Goal: Check status: Check status

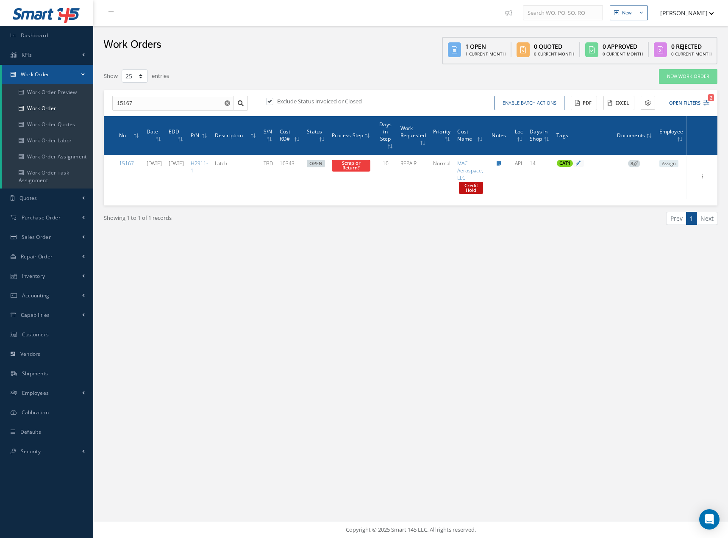
select select "25"
click at [48, 105] on link "Work Order" at bounding box center [48, 108] width 92 height 16
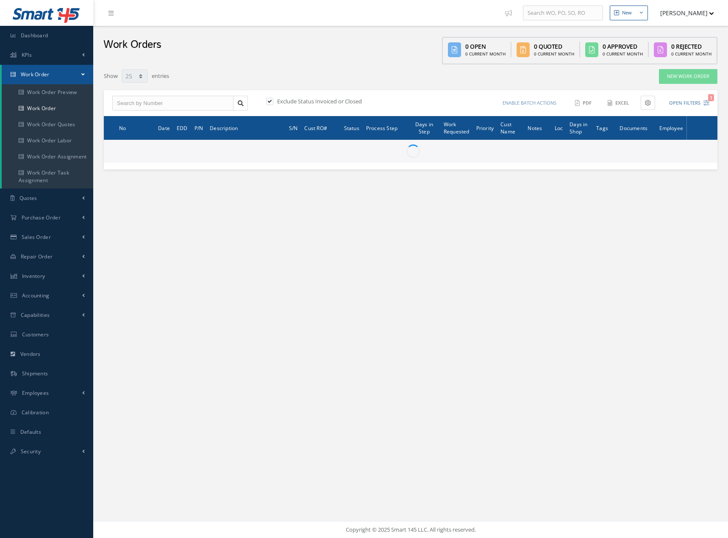
select select "25"
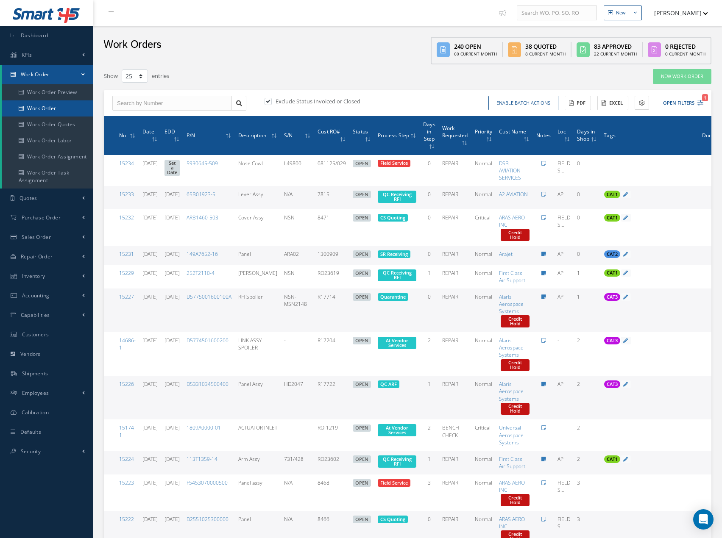
click at [51, 111] on link "Work Order" at bounding box center [48, 108] width 92 height 16
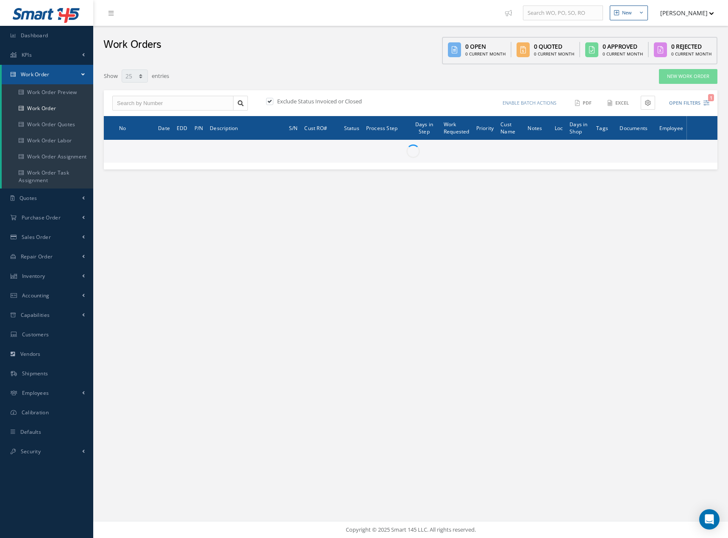
select select "25"
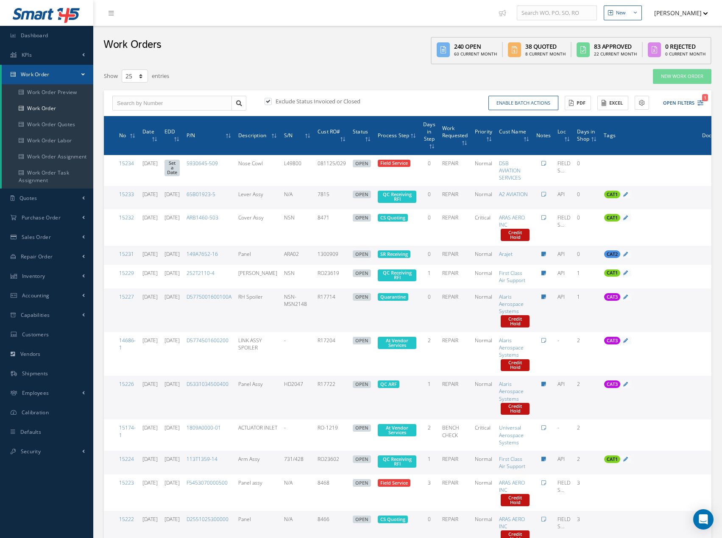
click at [307, 102] on label "Exclude Status Invoiced or Closed" at bounding box center [316, 102] width 87 height 8
click at [270, 102] on input "checkbox" at bounding box center [268, 102] width 6 height 6
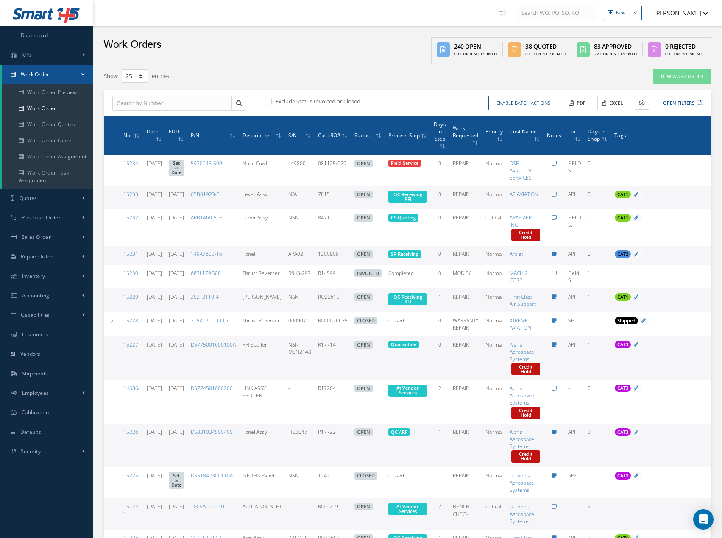
click at [292, 104] on label "Exclude Status Invoiced or Closed" at bounding box center [316, 102] width 87 height 8
click at [270, 104] on input "checkbox" at bounding box center [268, 102] width 6 height 6
checkbox input "true"
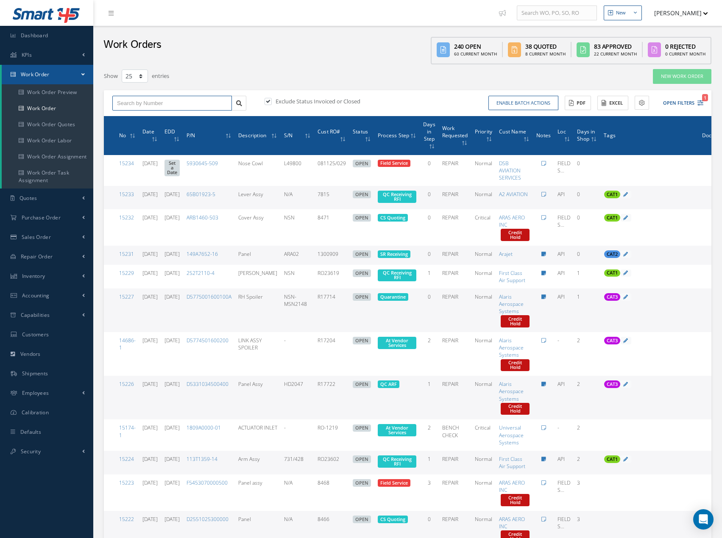
click at [186, 105] on input "text" at bounding box center [172, 103] width 120 height 15
type input "15167"
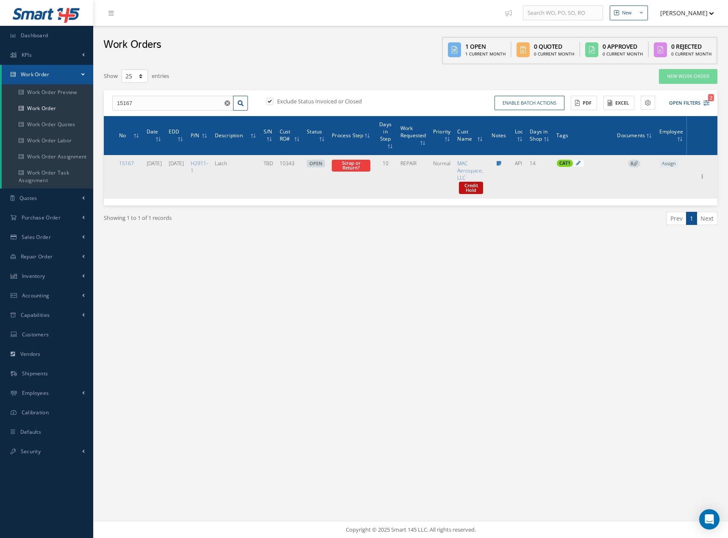
click at [635, 164] on icon at bounding box center [635, 163] width 5 height 5
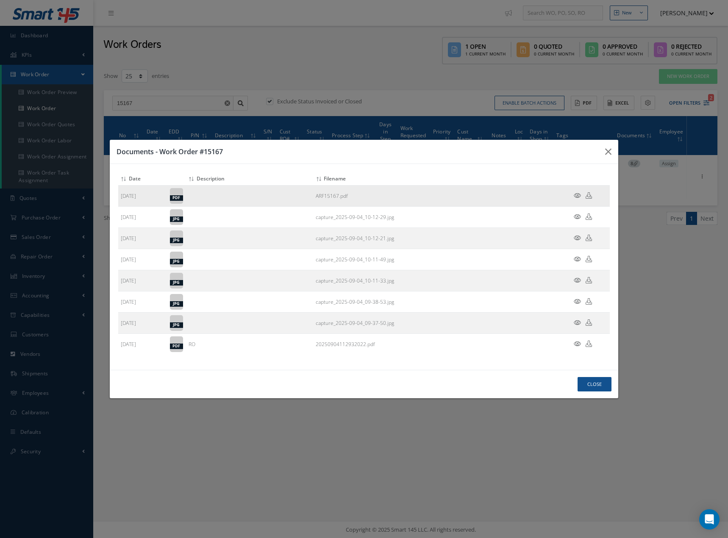
click at [578, 195] on icon at bounding box center [577, 195] width 7 height 6
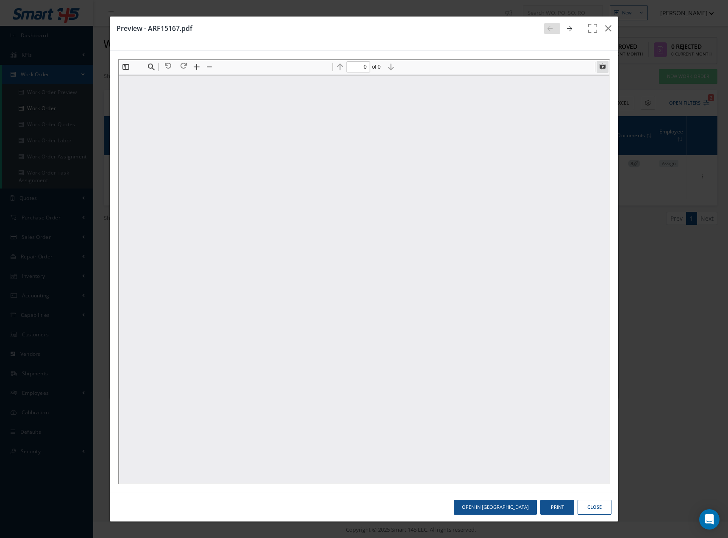
click at [601, 65] on button at bounding box center [602, 66] width 12 height 12
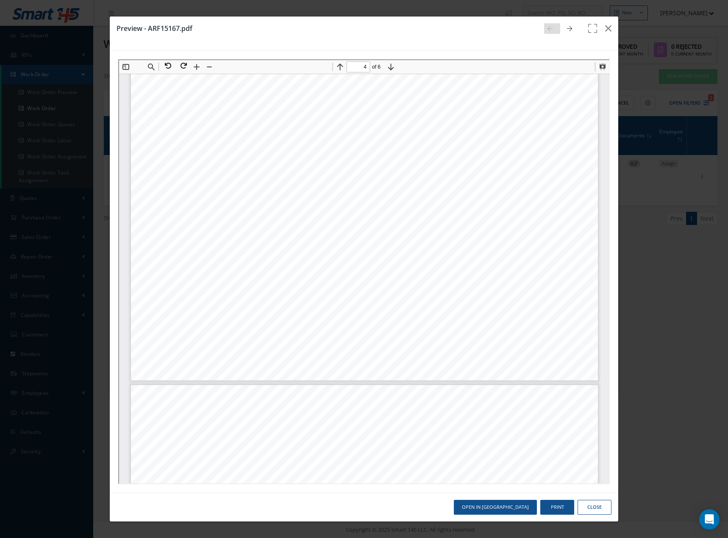
scroll to position [2214, 0]
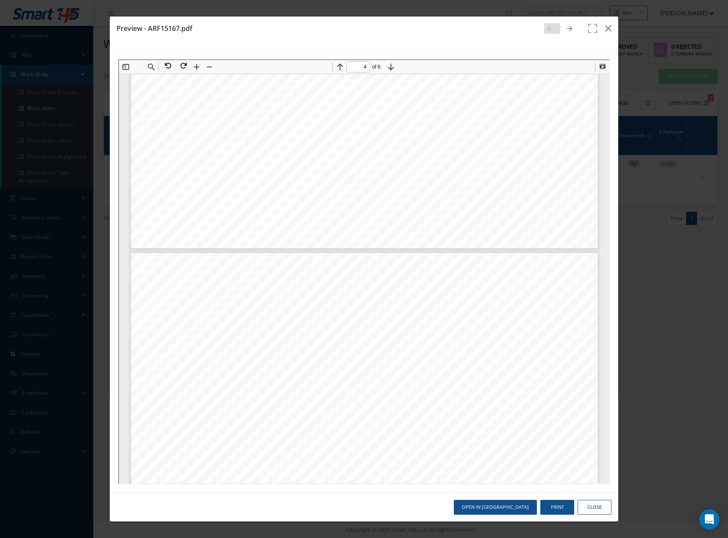
type input "5"
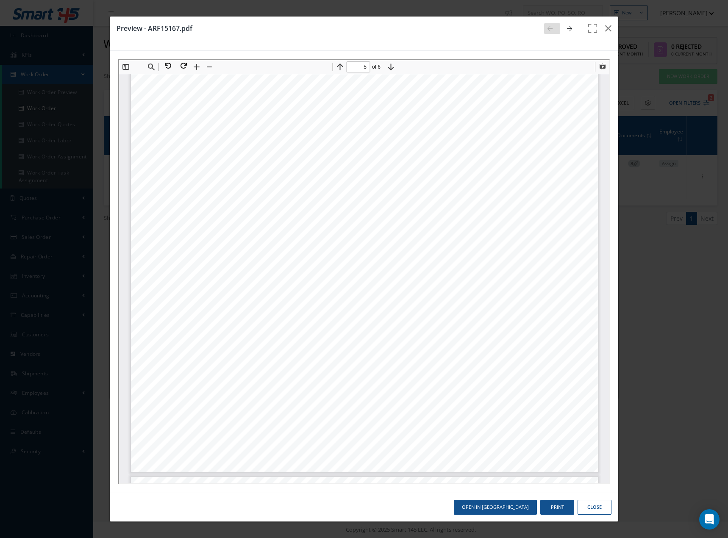
scroll to position [2765, 0]
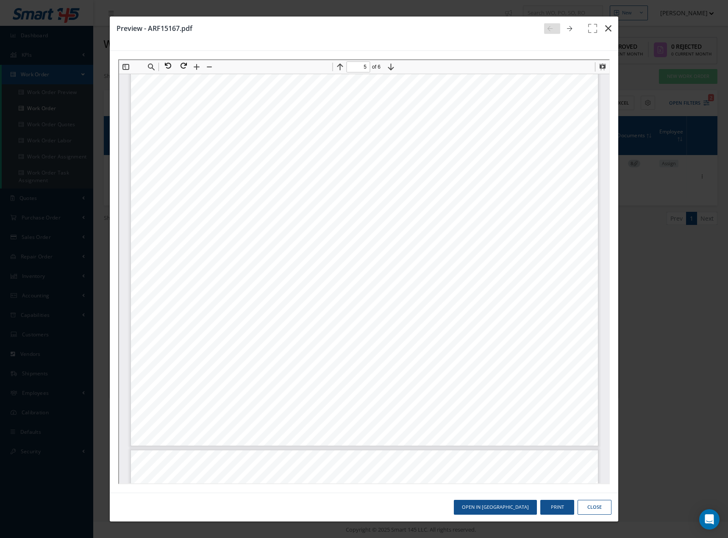
click at [608, 29] on icon "button" at bounding box center [608, 28] width 6 height 10
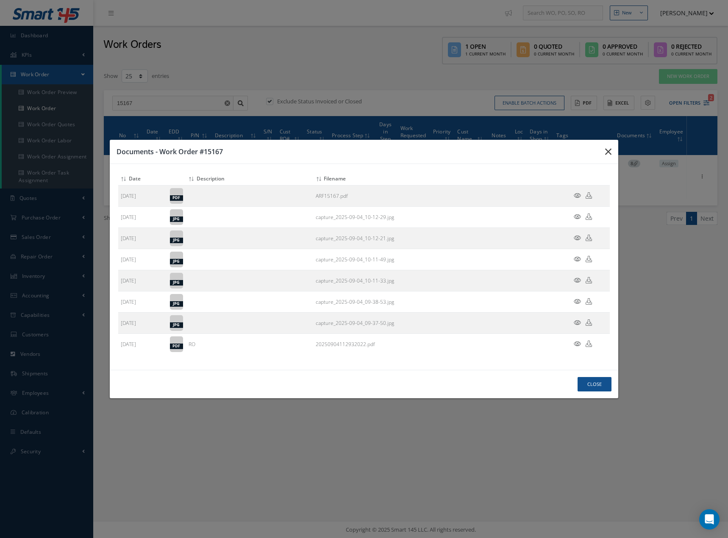
click at [610, 153] on icon "button" at bounding box center [608, 152] width 6 height 10
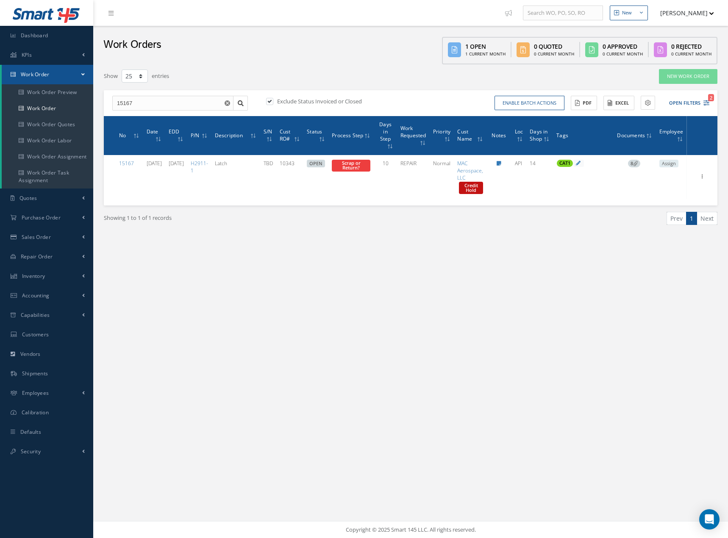
click at [227, 105] on use "Reset" at bounding box center [228, 103] width 6 height 6
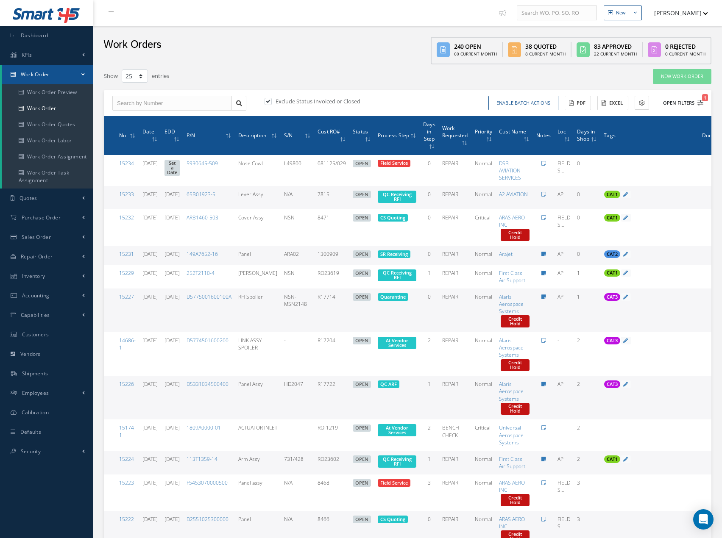
click at [699, 102] on icon "1" at bounding box center [700, 103] width 6 height 6
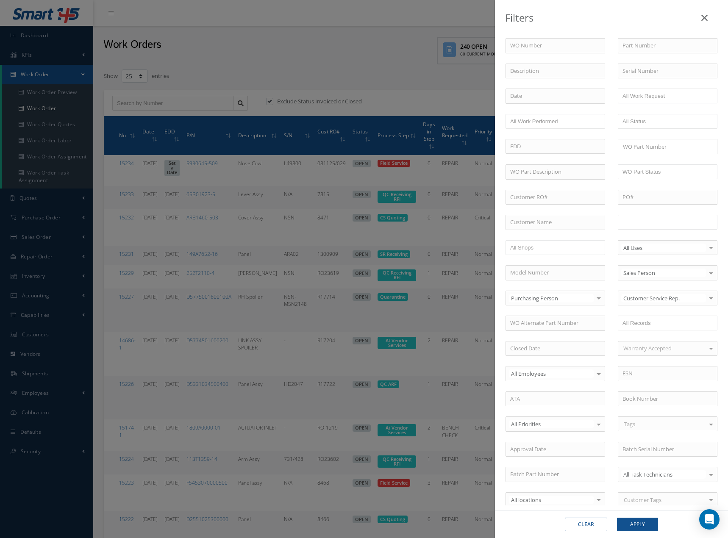
click at [656, 225] on input "text" at bounding box center [650, 222] width 54 height 11
click at [640, 527] on button "Apply" at bounding box center [637, 525] width 41 height 14
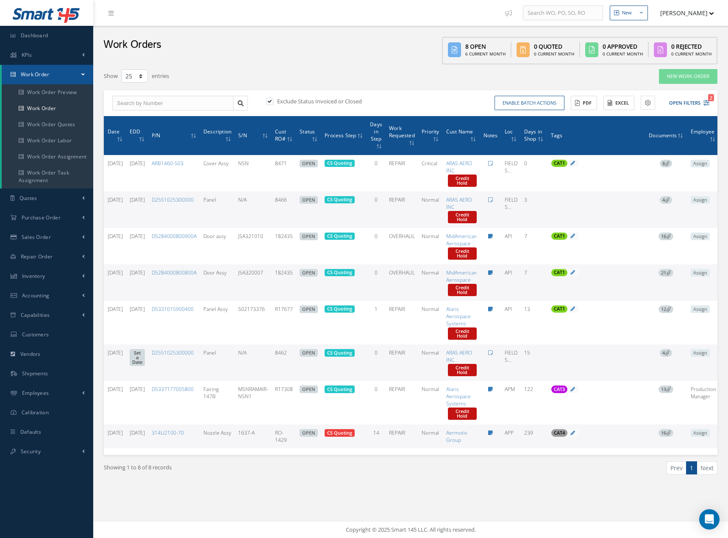
scroll to position [0, 33]
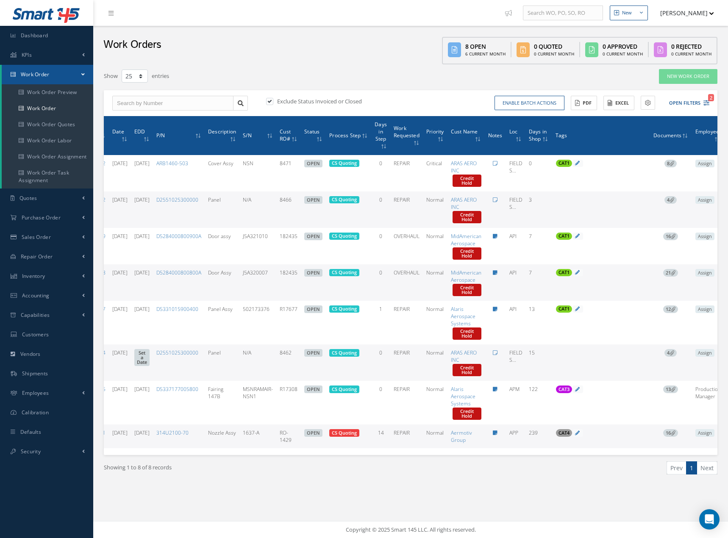
click at [677, 352] on span "4" at bounding box center [671, 353] width 12 height 8
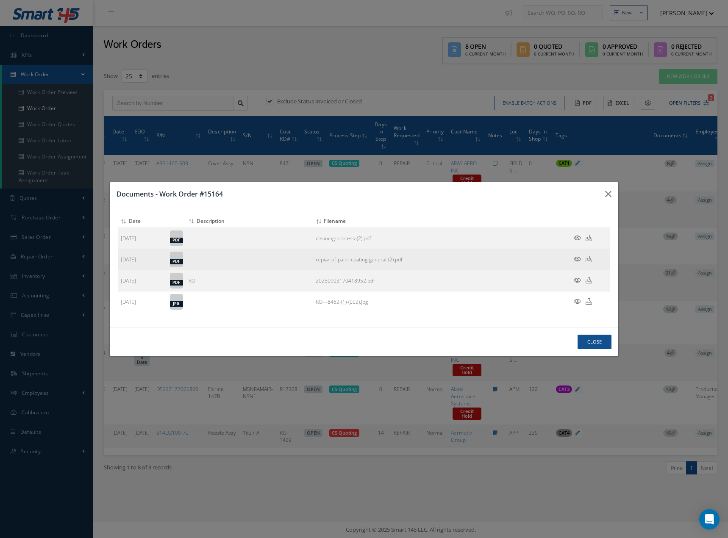
click at [577, 258] on icon at bounding box center [577, 259] width 7 height 6
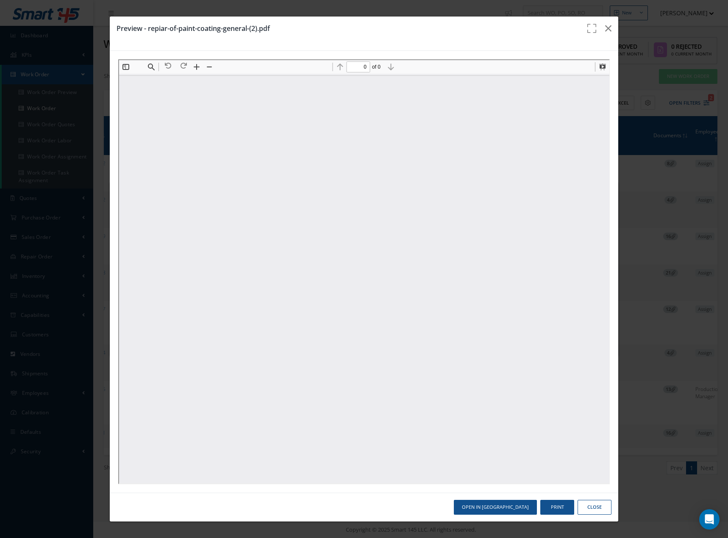
scroll to position [0, 0]
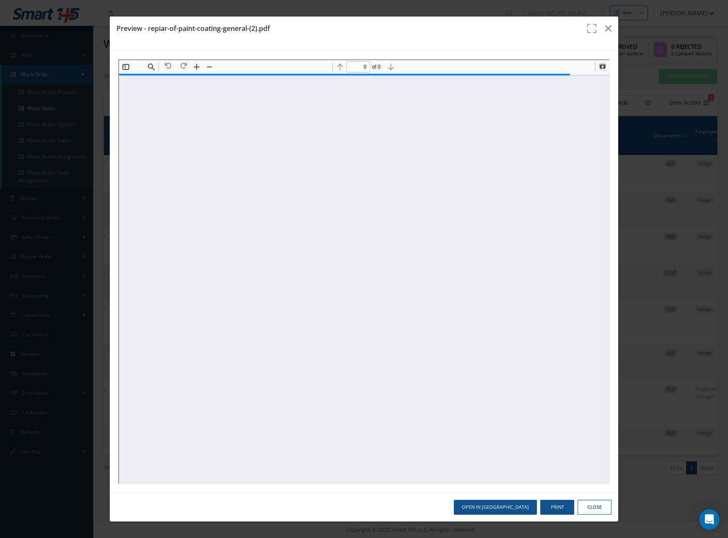
type input "1"
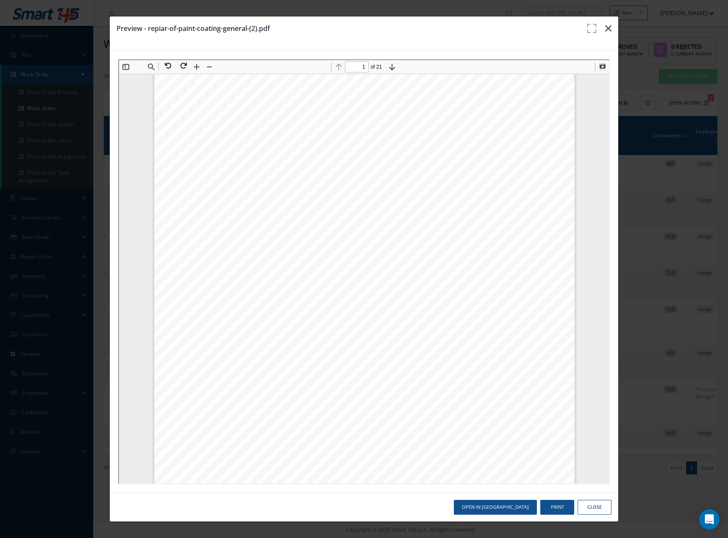
drag, startPoint x: 605, startPoint y: 26, endPoint x: 604, endPoint y: 32, distance: 6.5
click at [605, 26] on button "button" at bounding box center [609, 29] width 20 height 24
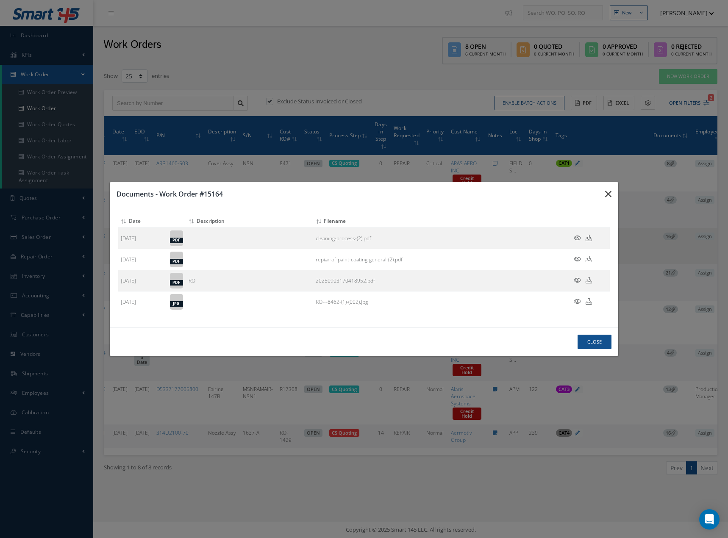
drag, startPoint x: 606, startPoint y: 194, endPoint x: 612, endPoint y: 243, distance: 49.5
click at [605, 196] on icon "button" at bounding box center [608, 194] width 6 height 10
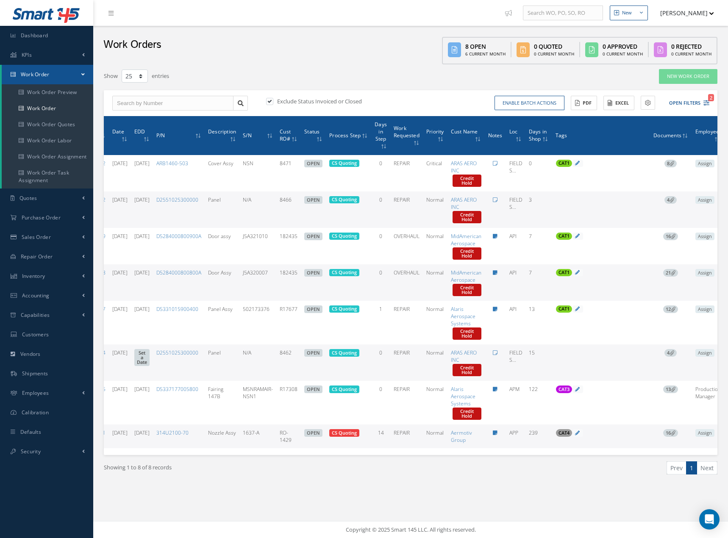
click at [675, 352] on icon at bounding box center [672, 353] width 5 height 5
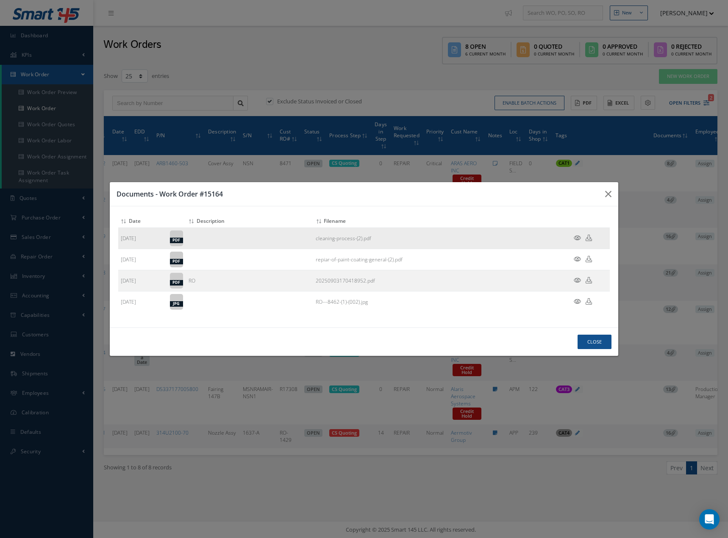
click at [576, 239] on icon at bounding box center [577, 238] width 7 height 6
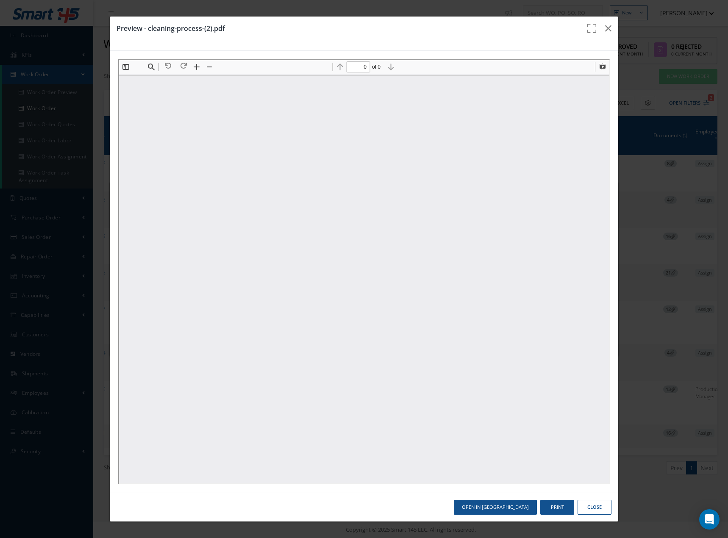
scroll to position [0, 0]
type input "1"
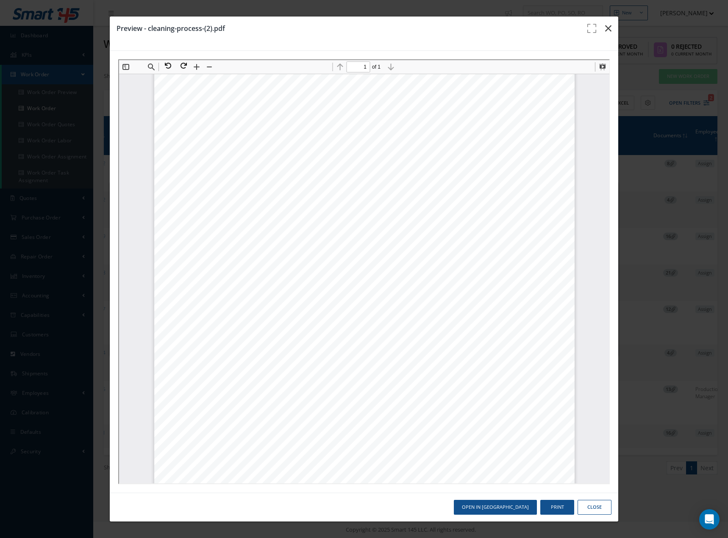
click at [611, 29] on icon "button" at bounding box center [608, 28] width 6 height 10
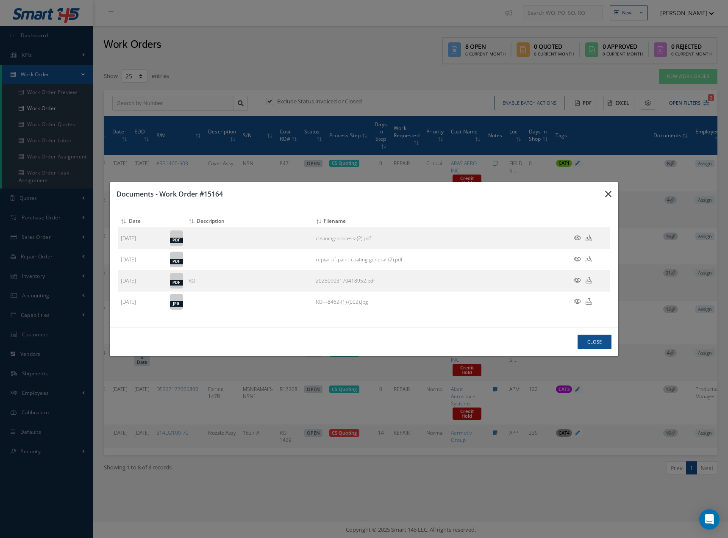
drag, startPoint x: 607, startPoint y: 195, endPoint x: 606, endPoint y: 222, distance: 27.6
click at [607, 196] on icon "button" at bounding box center [608, 194] width 6 height 10
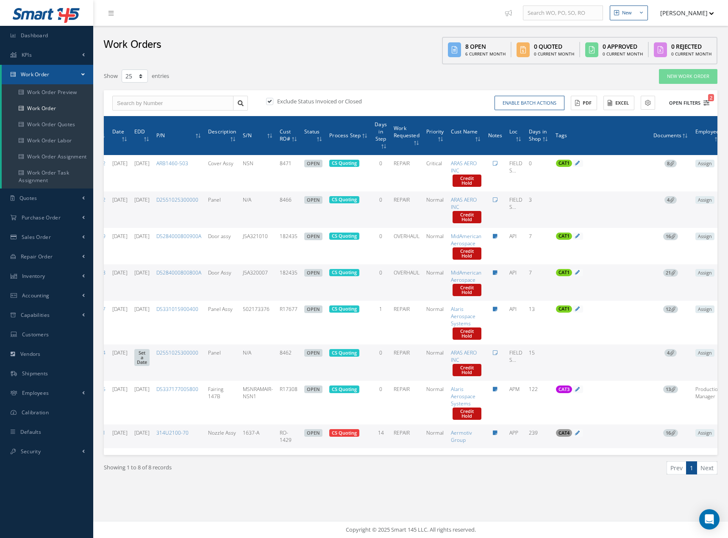
click at [707, 102] on icon "2" at bounding box center [707, 103] width 6 height 6
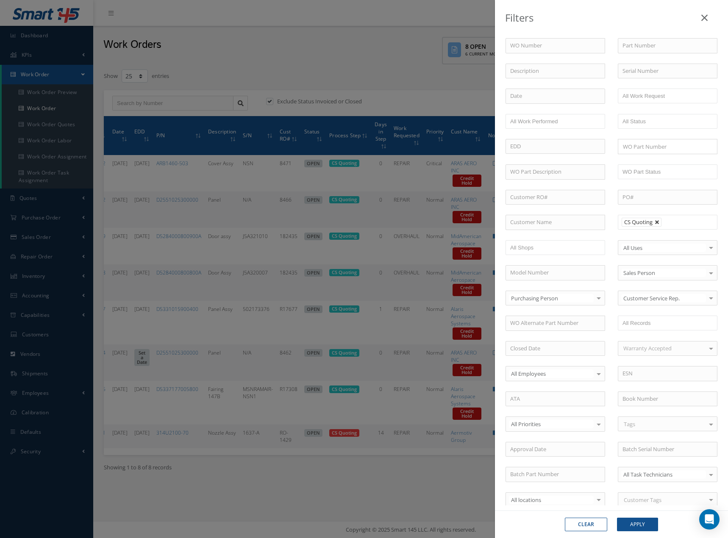
click at [655, 222] on link at bounding box center [657, 222] width 5 height 5
type input "All Proccess Step"
click at [368, 70] on div "Filters WO Number Part Number Description Serial Number BALANCE BENCH CHECK BER…" at bounding box center [364, 269] width 728 height 538
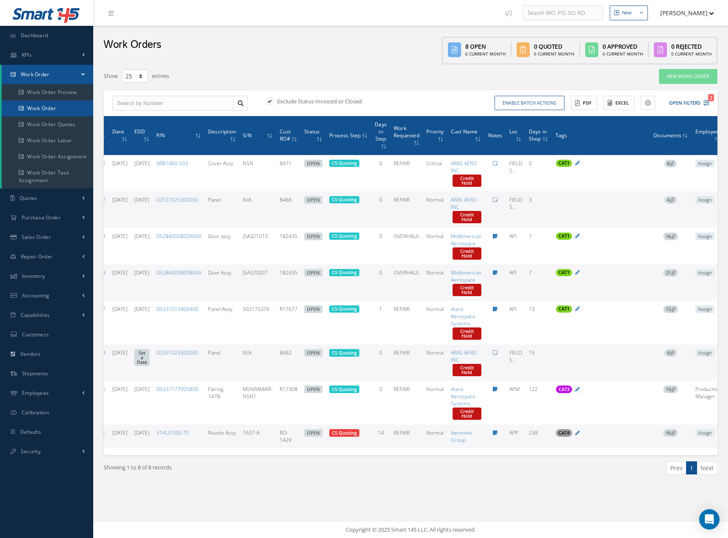
click at [52, 109] on link "Work Order" at bounding box center [48, 108] width 92 height 16
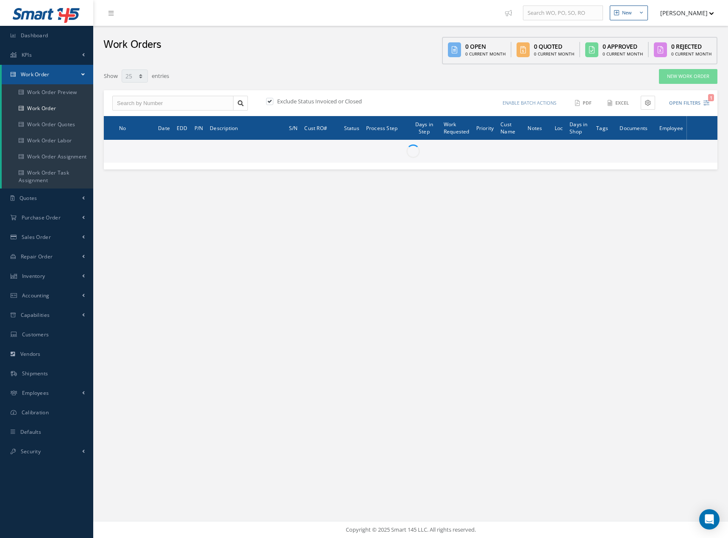
select select "25"
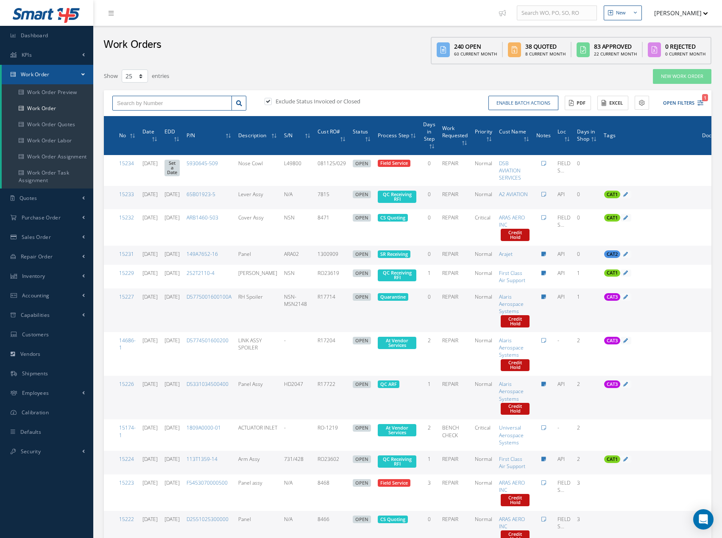
click at [201, 106] on input "text" at bounding box center [172, 103] width 120 height 15
type input "13338"
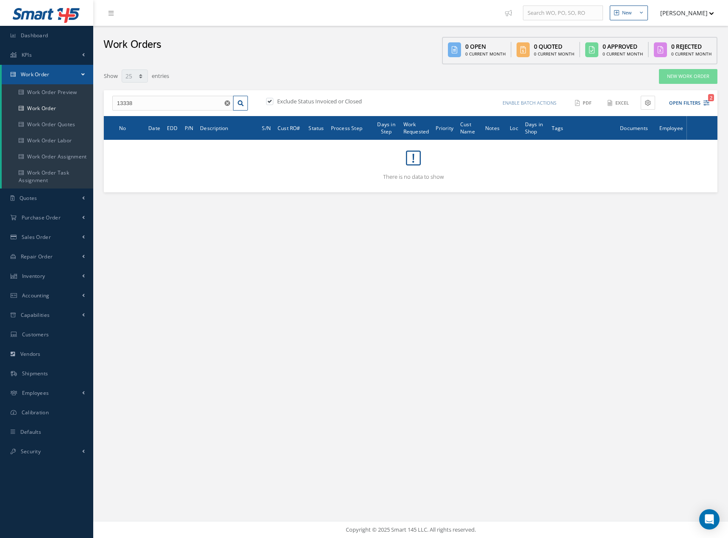
click at [304, 102] on label "Exclude Status Invoiced or Closed" at bounding box center [318, 102] width 87 height 8
click at [272, 102] on input "checkbox" at bounding box center [269, 102] width 6 height 6
checkbox input "false"
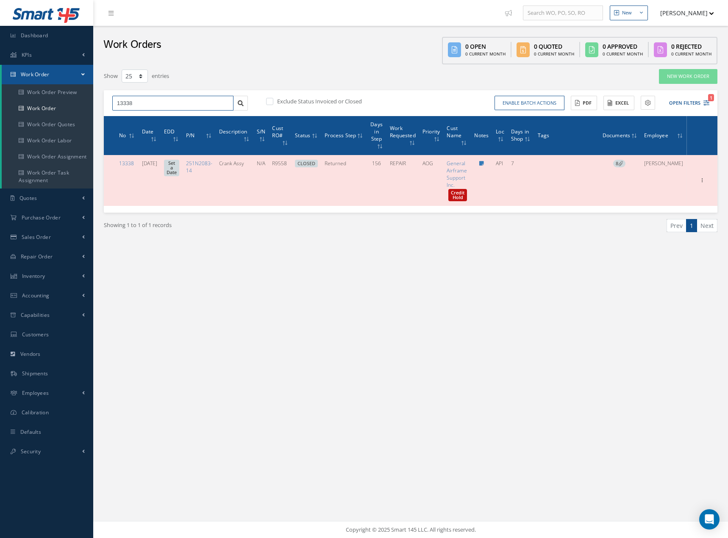
click at [140, 102] on input "13338" at bounding box center [172, 103] width 121 height 15
type input "13388"
